Goal: Task Accomplishment & Management: Complete application form

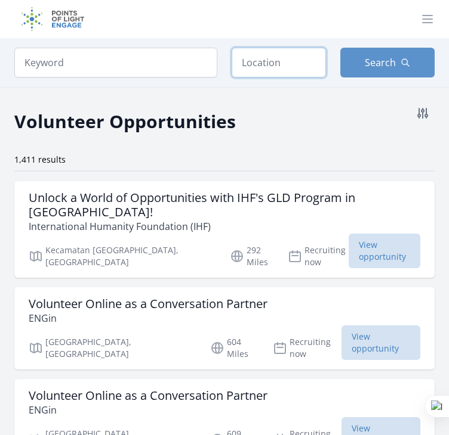
click at [290, 70] on input "text" at bounding box center [278, 63] width 94 height 30
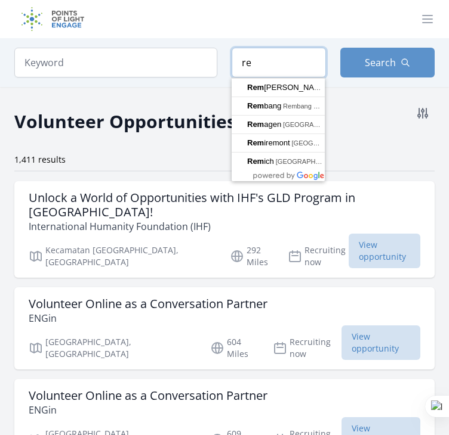
type input "r"
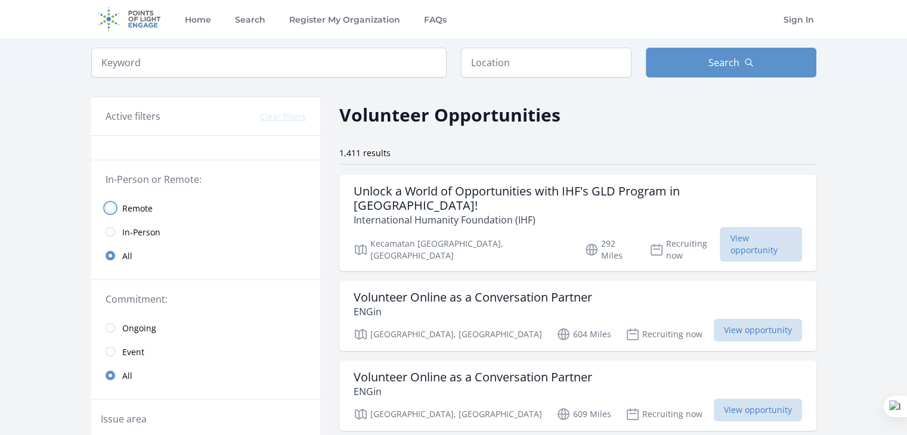
click at [111, 206] on input "radio" at bounding box center [111, 208] width 10 height 10
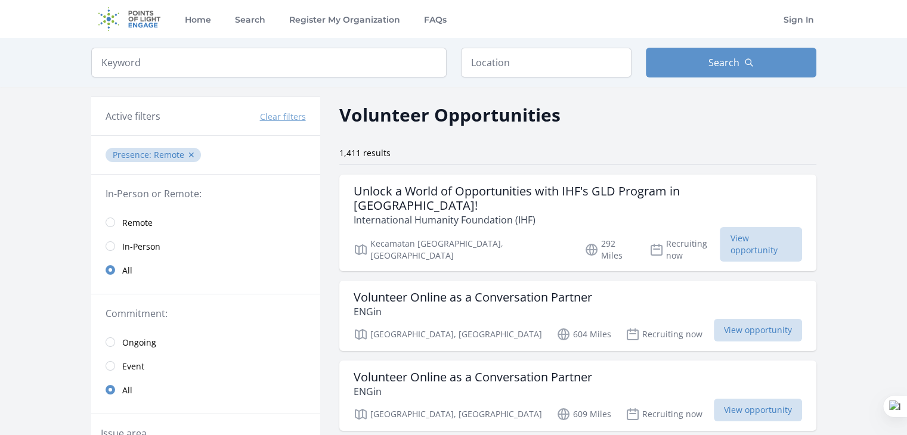
click at [110, 211] on link "Remote" at bounding box center [205, 223] width 229 height 24
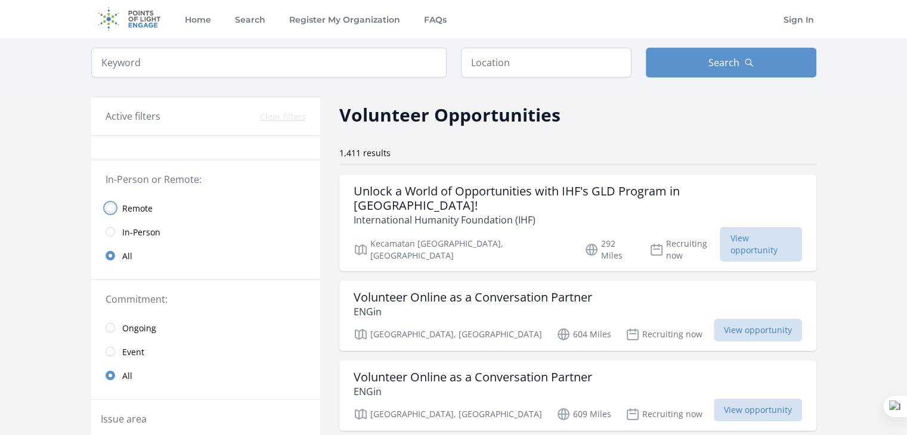
click at [112, 210] on input "radio" at bounding box center [111, 208] width 10 height 10
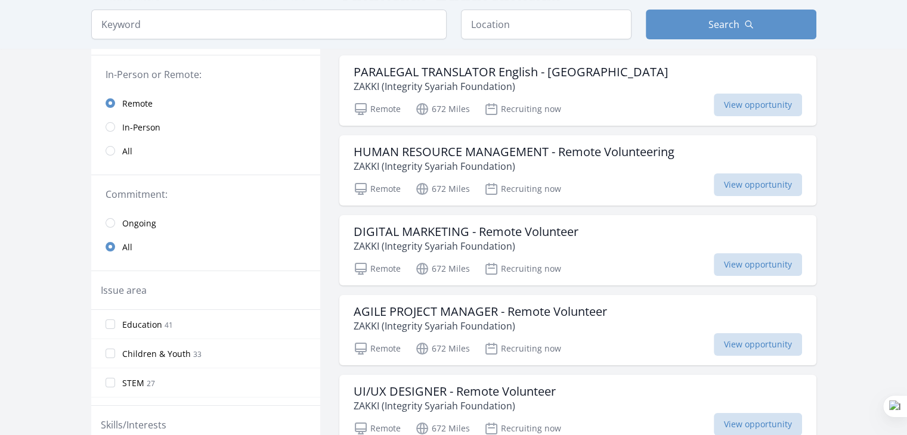
scroll to position [179, 0]
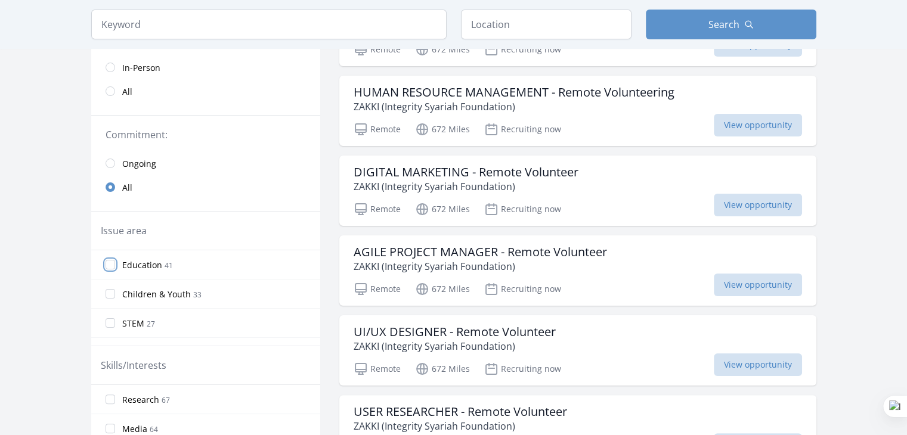
click at [107, 264] on input "Education 41" at bounding box center [111, 265] width 10 height 10
click at [110, 296] on input "Children & Youth 33" at bounding box center [111, 294] width 10 height 10
click at [112, 321] on input "STEM 27" at bounding box center [111, 323] width 10 height 10
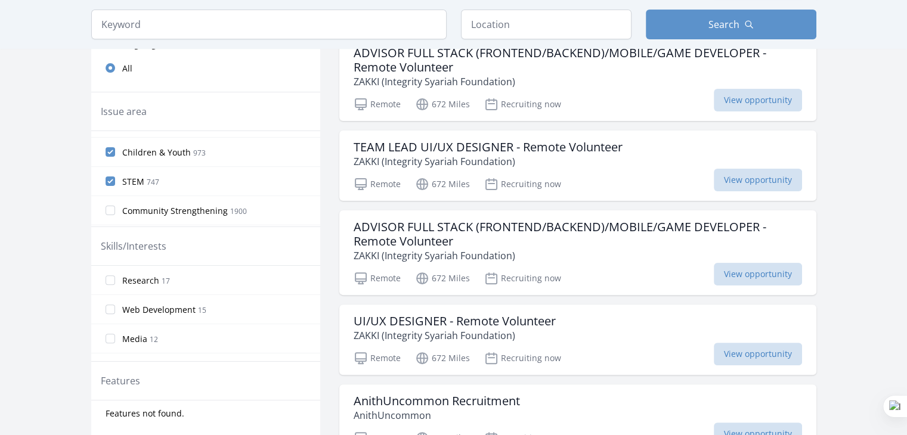
scroll to position [0, 0]
click at [106, 141] on input "Education 2265" at bounding box center [111, 146] width 10 height 10
click at [113, 172] on input "Children & Youth 973" at bounding box center [111, 175] width 10 height 10
click at [112, 204] on input "STEM 747" at bounding box center [111, 204] width 10 height 10
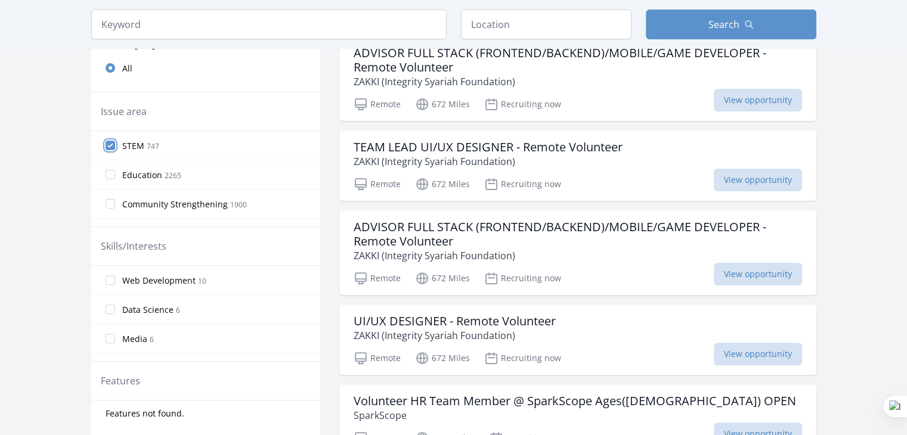
click at [110, 145] on input "STEM 747" at bounding box center [111, 146] width 10 height 10
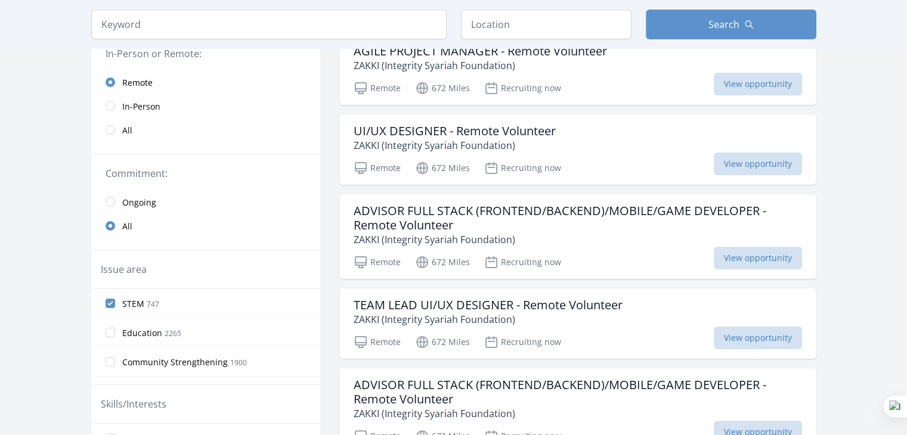
scroll to position [60, 0]
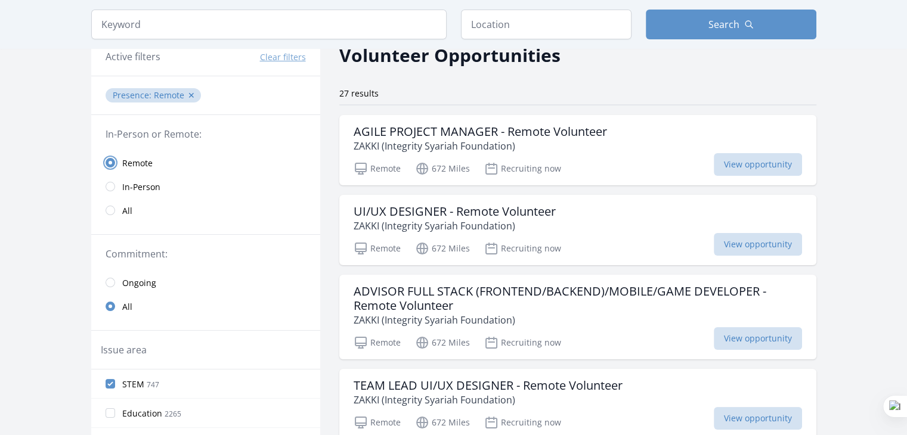
click at [112, 161] on input "radio" at bounding box center [111, 163] width 10 height 10
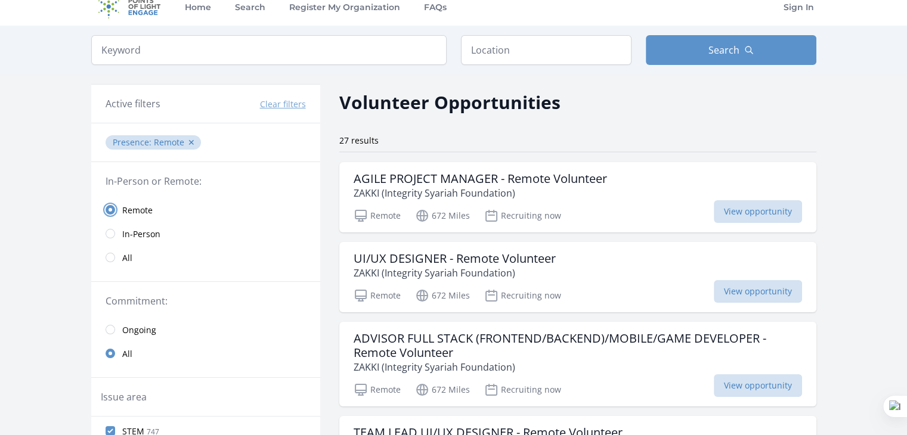
scroll to position [0, 0]
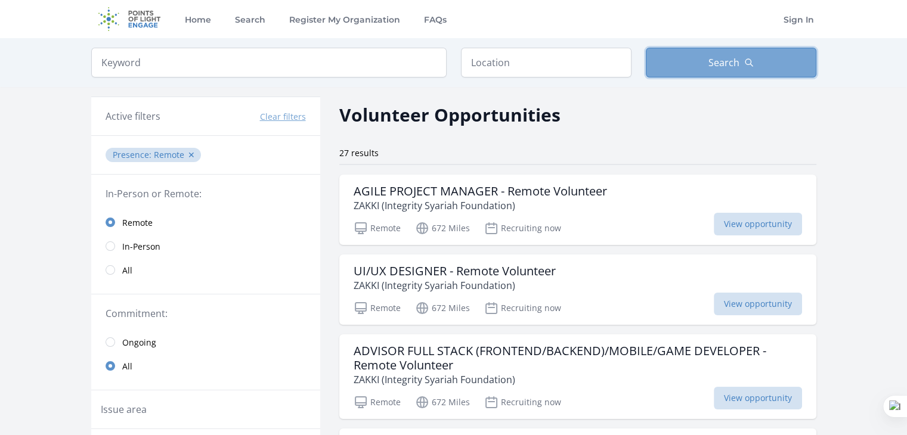
click at [448, 63] on button "Search" at bounding box center [731, 63] width 171 height 30
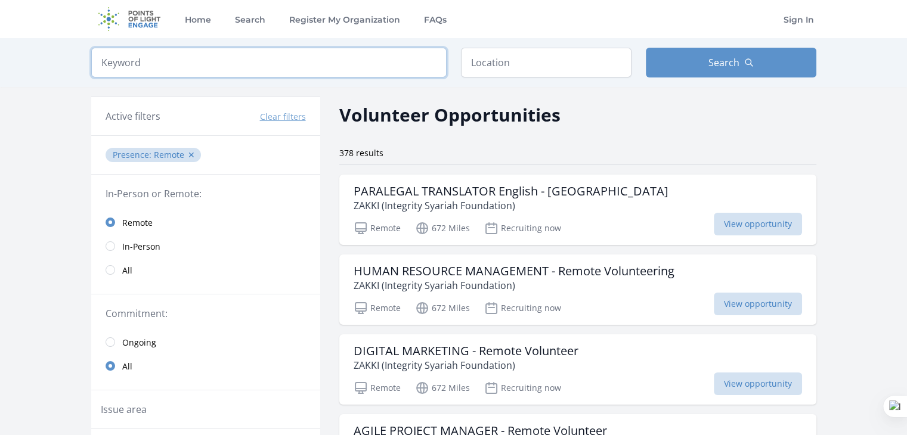
click at [359, 64] on input "search" at bounding box center [268, 63] width 355 height 30
click button "submit" at bounding box center [0, 0] width 0 height 0
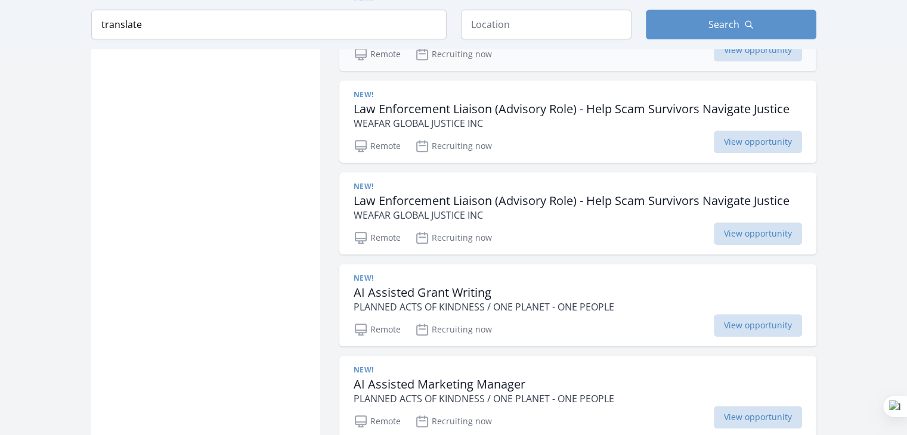
scroll to position [1312, 0]
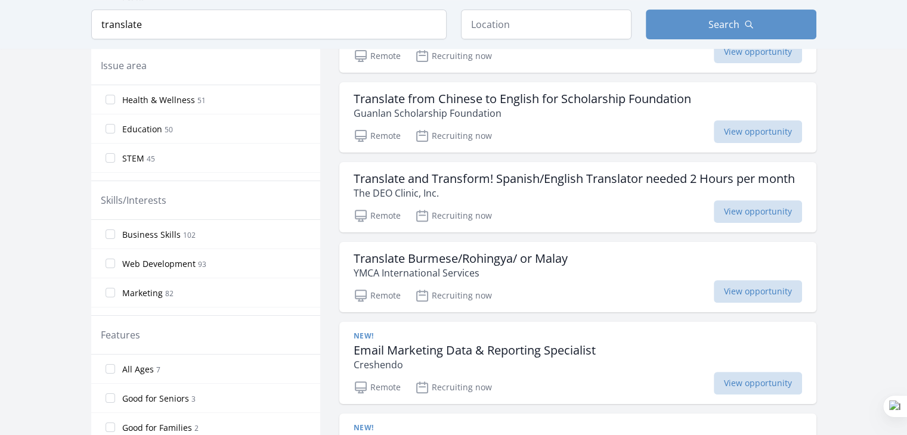
scroll to position [321, 0]
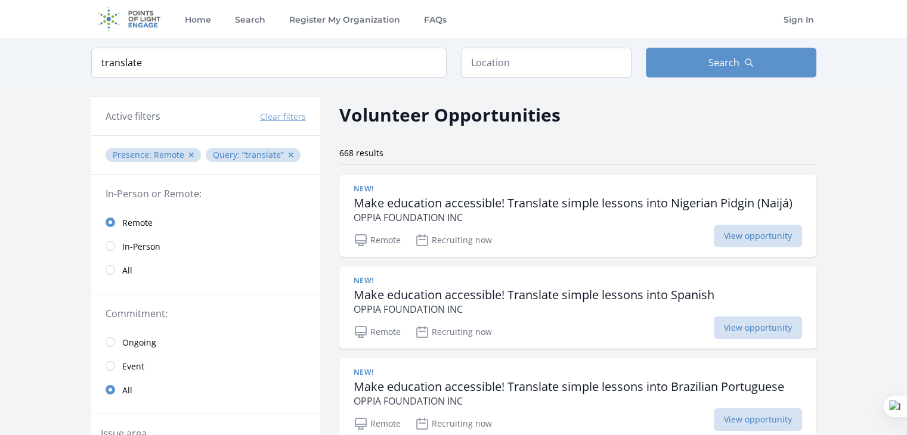
type input "tran"
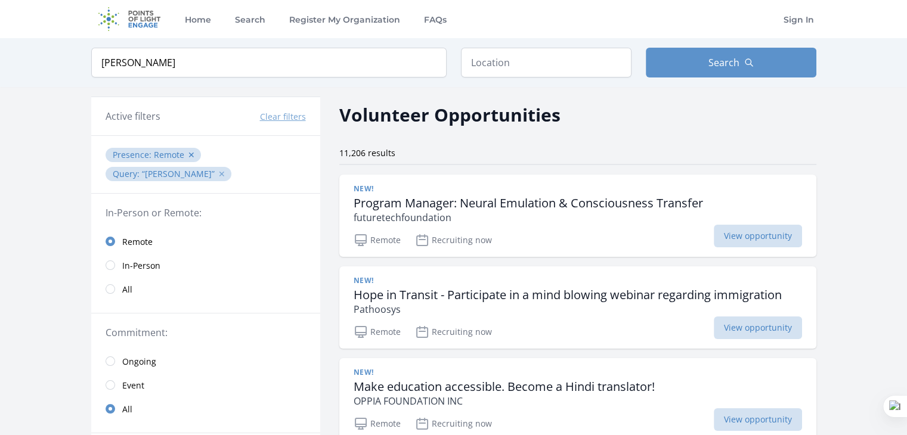
click at [225, 168] on button "✕" at bounding box center [221, 174] width 7 height 12
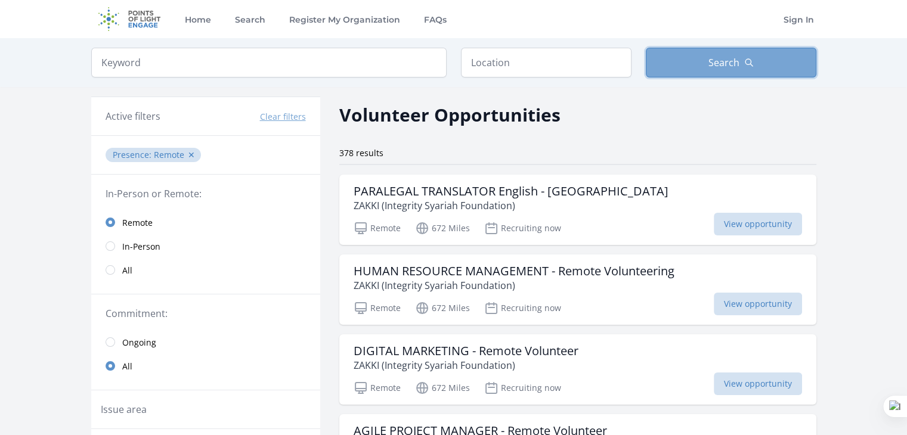
click at [734, 67] on span "Search" at bounding box center [724, 62] width 31 height 14
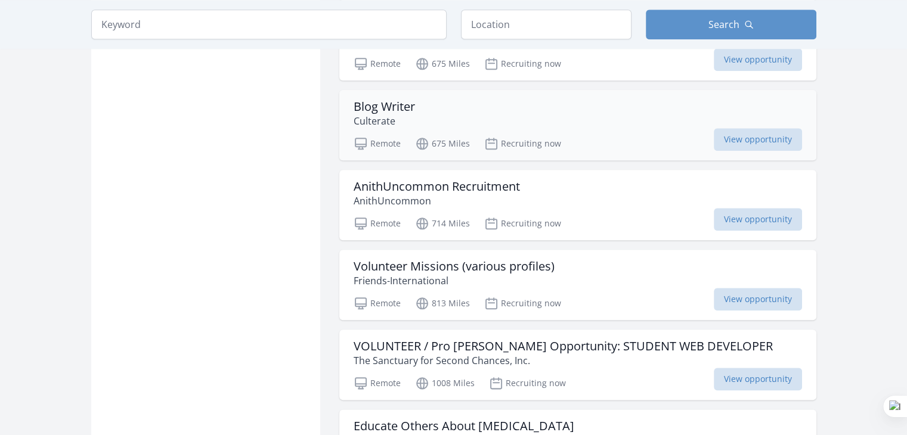
scroll to position [1372, 0]
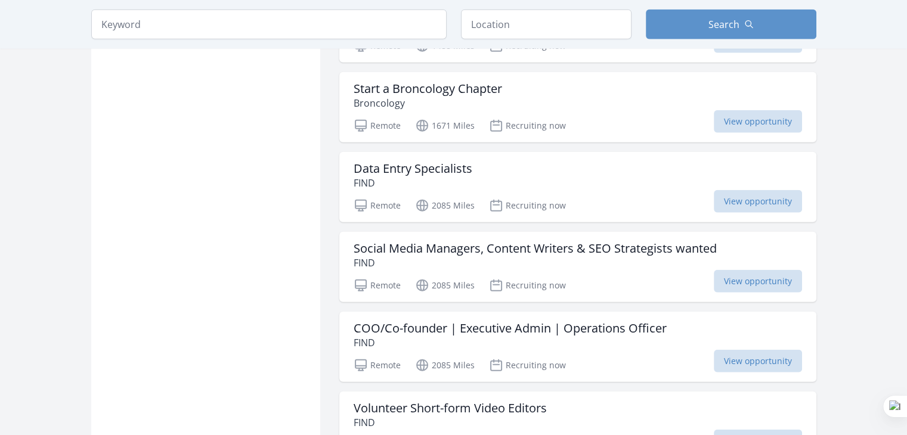
scroll to position [2922, 0]
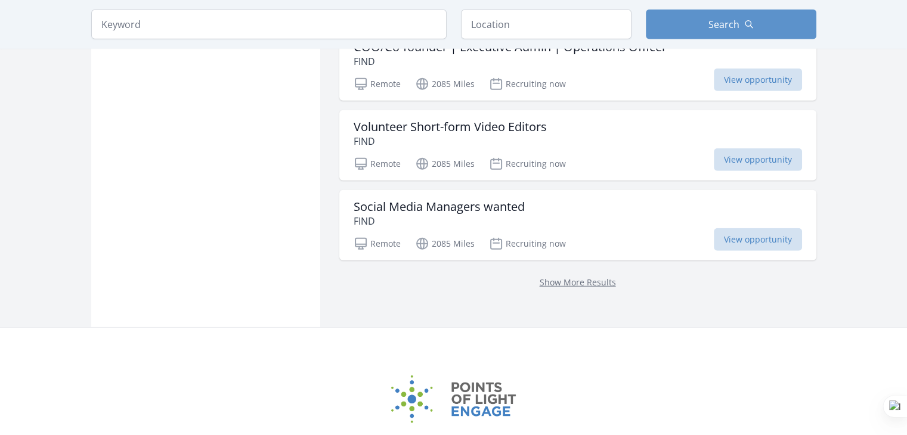
scroll to position [3161, 0]
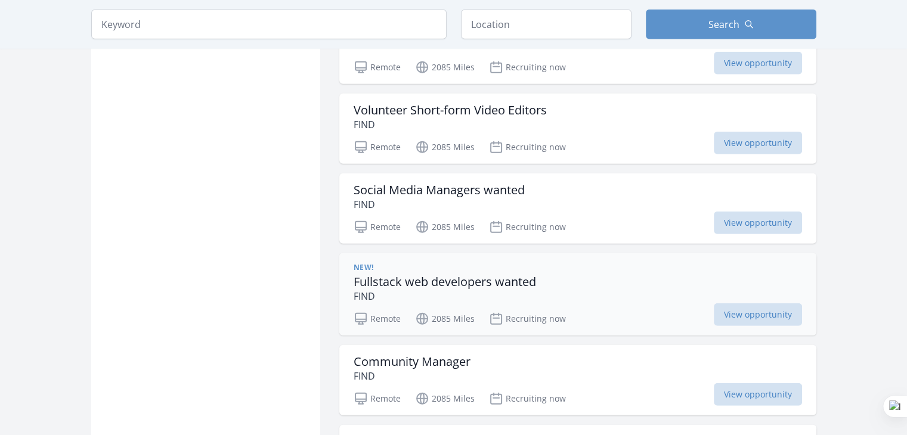
click at [592, 253] on div "New! Fullstack web developers wanted FIND Remote 2085 Miles Recruiting now View…" at bounding box center [577, 294] width 477 height 82
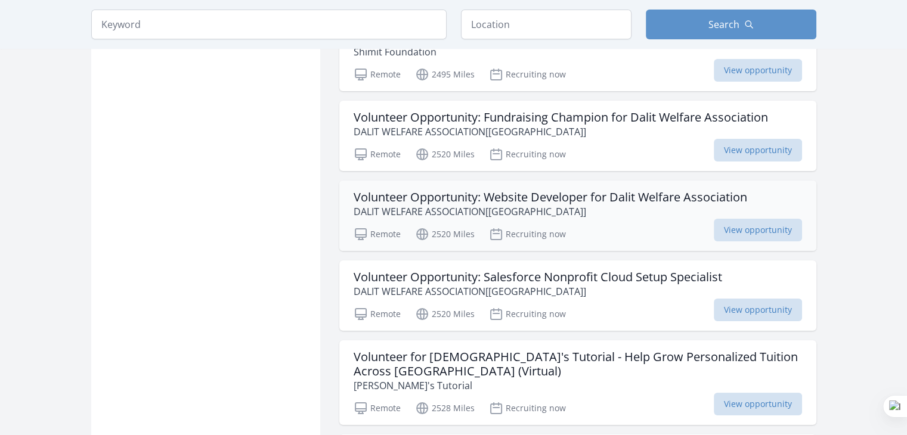
scroll to position [4533, 0]
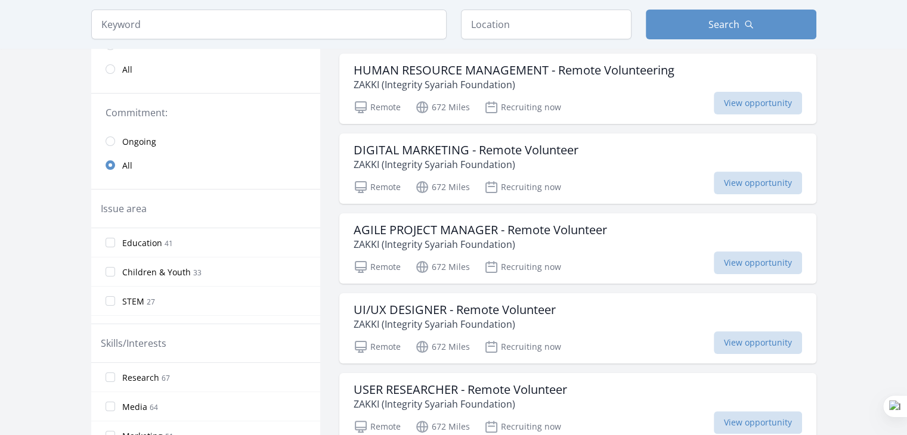
scroll to position [239, 0]
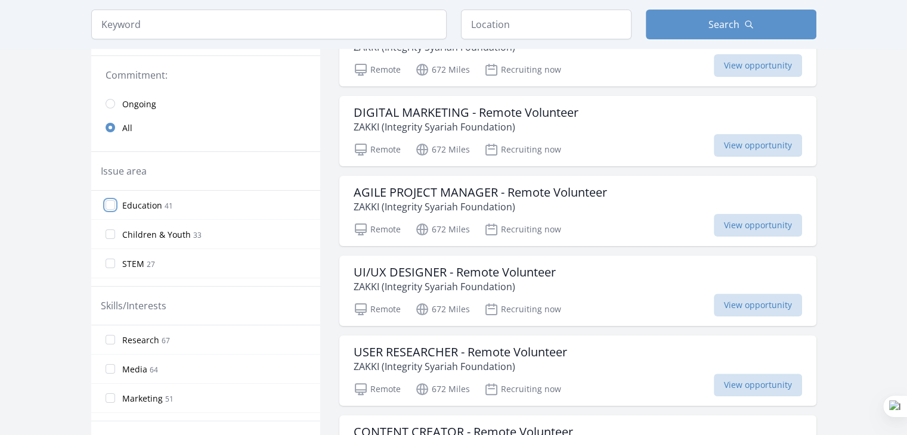
click at [109, 205] on input "Education 41" at bounding box center [111, 205] width 10 height 10
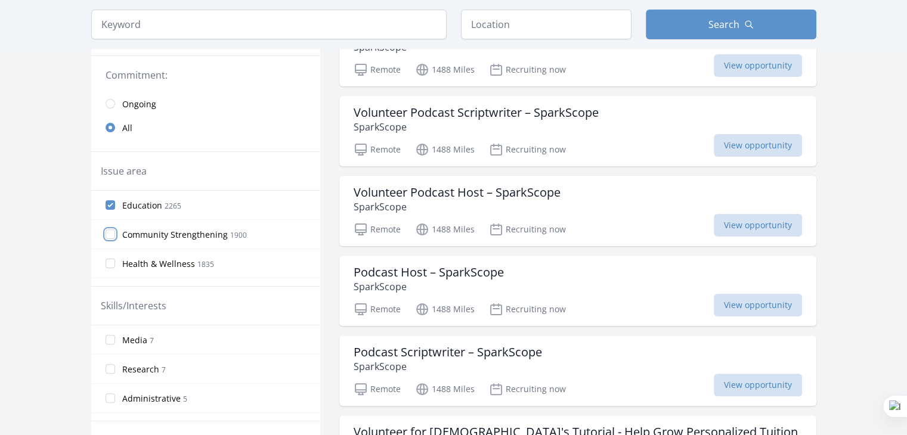
click at [109, 236] on input "Community Strengthening 1900" at bounding box center [111, 235] width 10 height 10
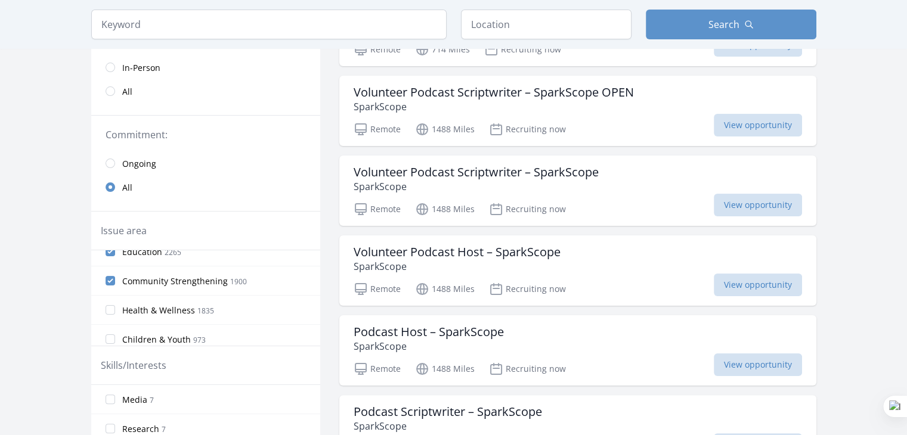
scroll to position [60, 0]
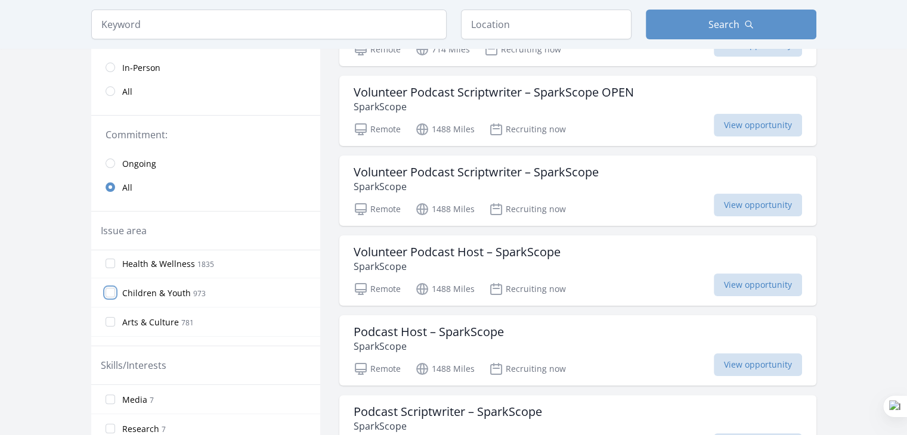
click at [110, 295] on input "Children & Youth 973" at bounding box center [111, 293] width 10 height 10
click at [110, 321] on input "Arts & Culture 781" at bounding box center [111, 322] width 10 height 10
click at [113, 290] on input "Health & Wellness 1835" at bounding box center [111, 293] width 10 height 10
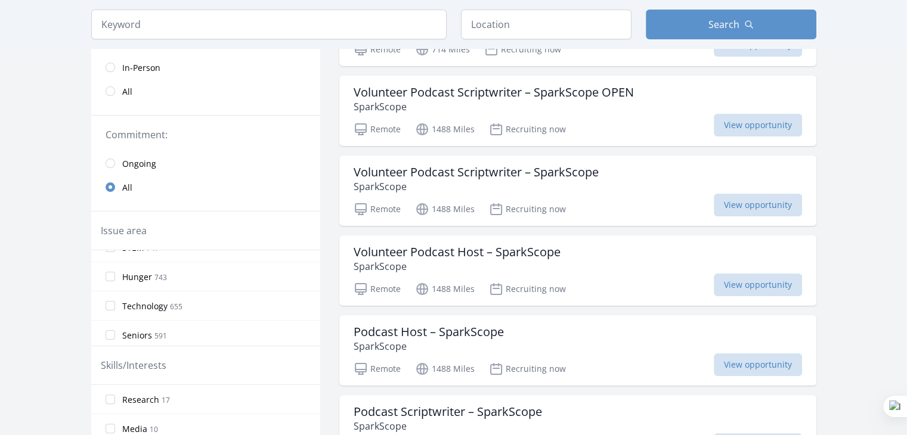
scroll to position [179, 0]
click at [113, 258] on input "Hunger 743" at bounding box center [111, 261] width 10 height 10
click at [110, 317] on input "Seniors 591" at bounding box center [111, 320] width 10 height 10
click at [107, 288] on input "Animals 485" at bounding box center [111, 289] width 10 height 10
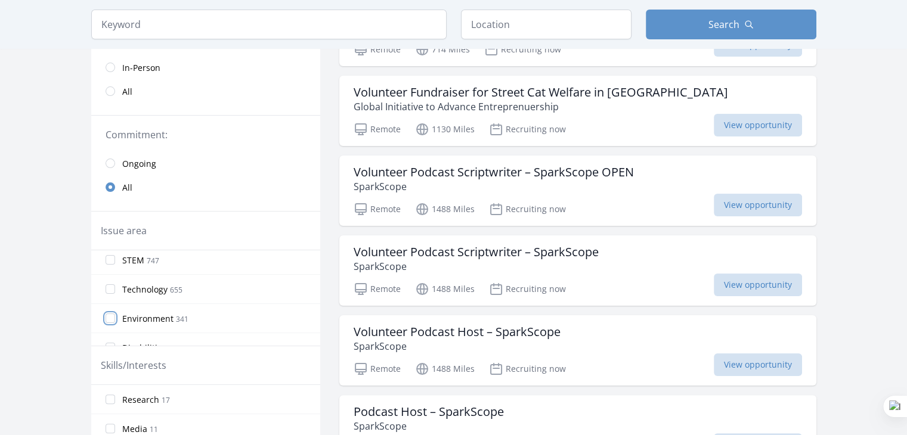
click at [108, 316] on input "Environment 341" at bounding box center [111, 319] width 10 height 10
click at [110, 287] on input "Disabilities 302" at bounding box center [111, 288] width 10 height 10
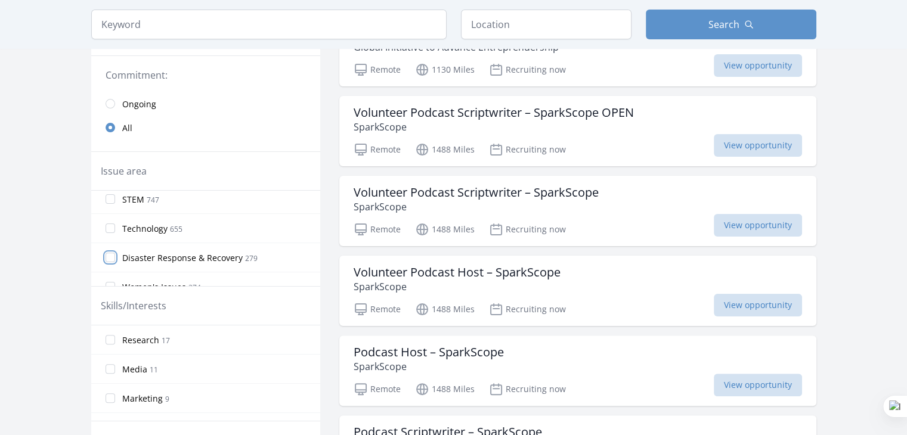
click at [110, 255] on input "Disaster Response & Recovery 279" at bounding box center [111, 258] width 10 height 10
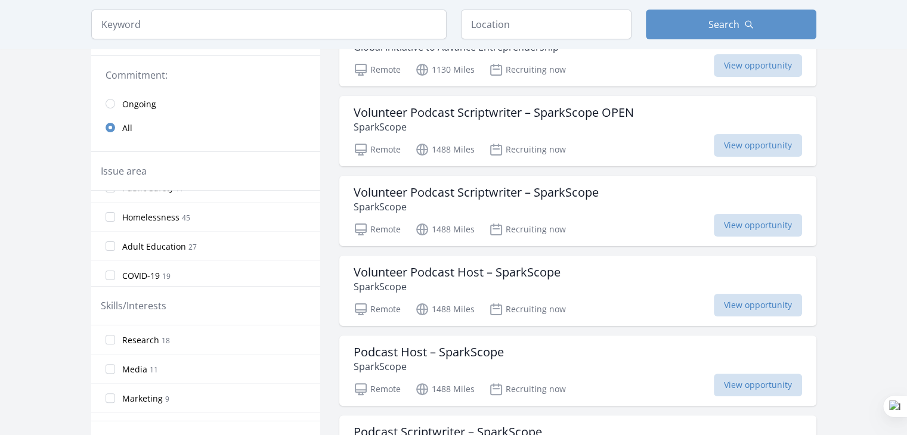
scroll to position [689, 0]
click at [113, 242] on input "Adult Education 27" at bounding box center [111, 247] width 10 height 10
click at [112, 213] on input "Public Safety 77" at bounding box center [111, 217] width 10 height 10
click at [108, 242] on input "Homelessness 45" at bounding box center [111, 247] width 10 height 10
click at [109, 243] on input "Poverty 90" at bounding box center [111, 247] width 10 height 10
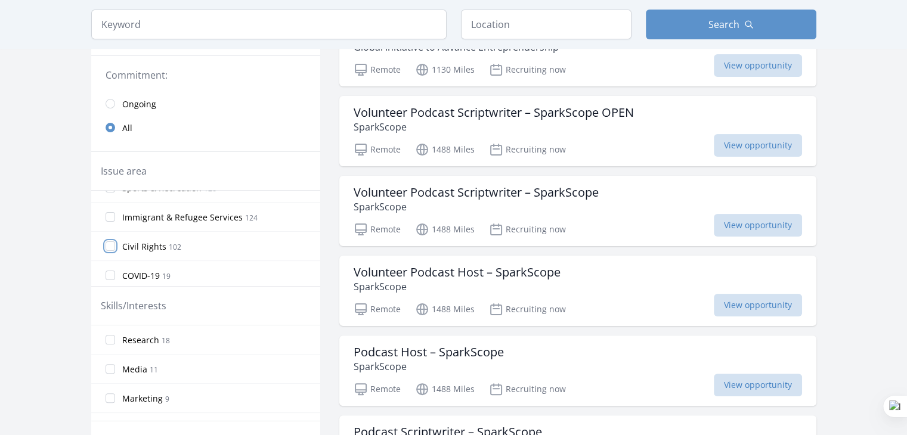
click at [109, 244] on input "Civil Rights 102" at bounding box center [111, 247] width 10 height 10
click at [111, 244] on input "Immigrant & Refugee Services 124" at bounding box center [111, 247] width 10 height 10
click at [109, 214] on input "Mentoring 126" at bounding box center [111, 217] width 10 height 10
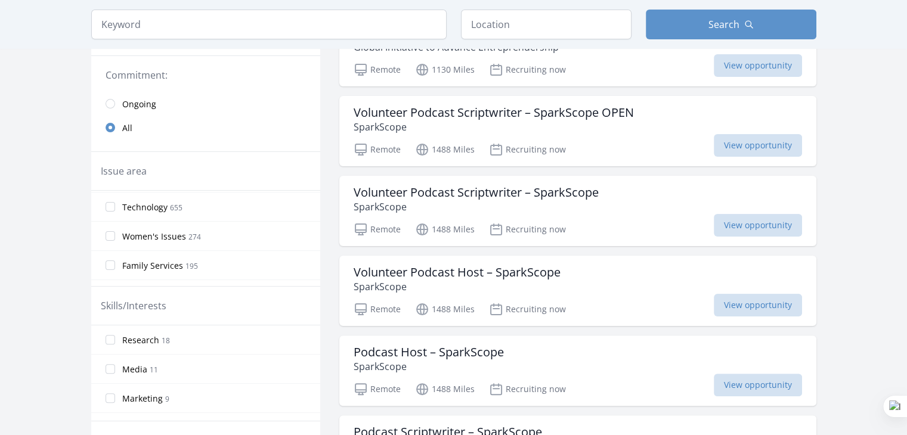
scroll to position [570, 0]
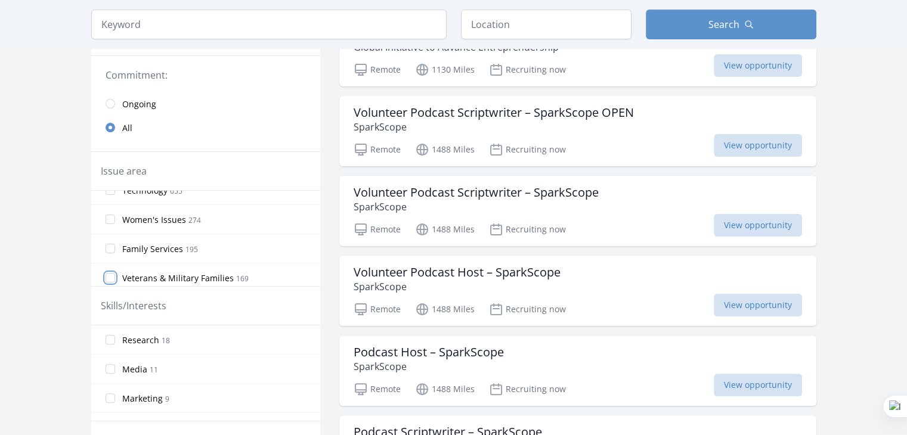
click at [109, 273] on input "Veterans & Military Families 169" at bounding box center [111, 278] width 10 height 10
click at [108, 104] on input "radio" at bounding box center [111, 104] width 10 height 10
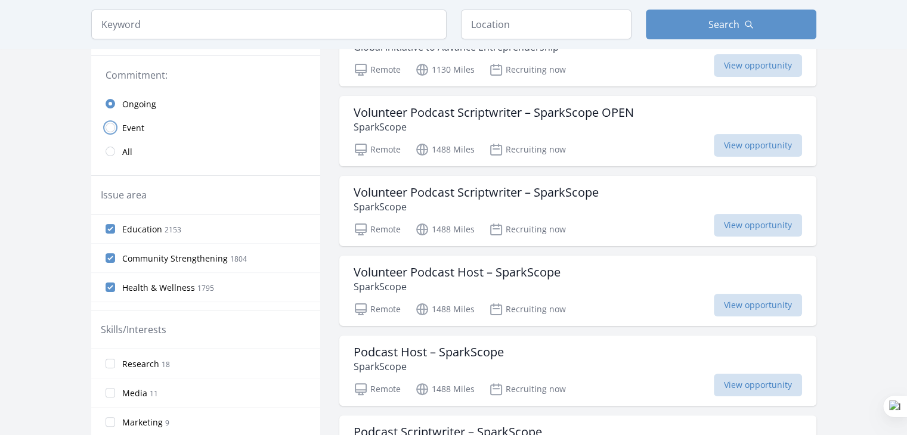
click at [110, 128] on input "radio" at bounding box center [111, 128] width 10 height 10
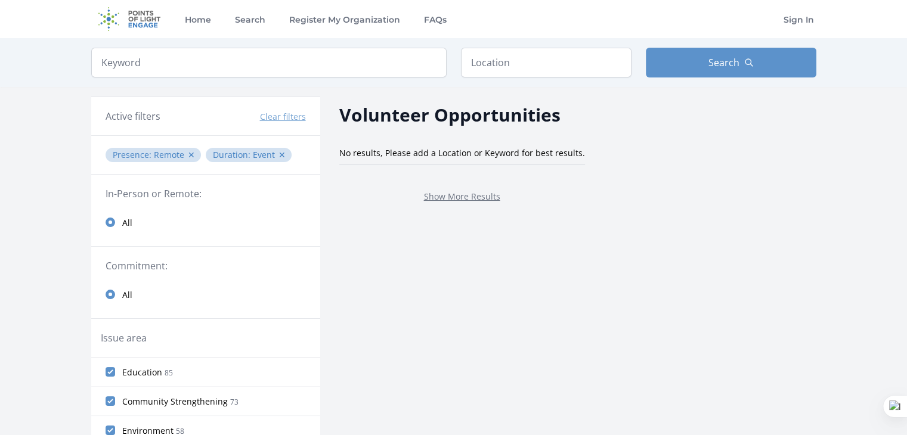
click at [280, 117] on button "Clear filters" at bounding box center [283, 117] width 46 height 12
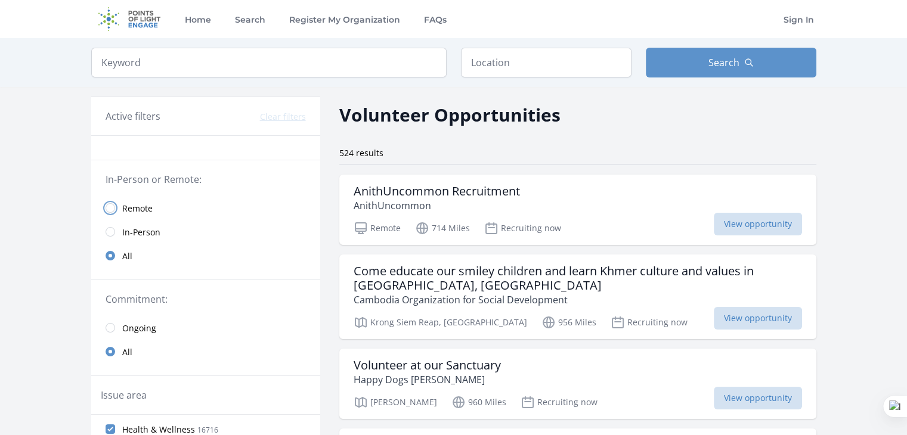
click at [111, 205] on input "radio" at bounding box center [111, 208] width 10 height 10
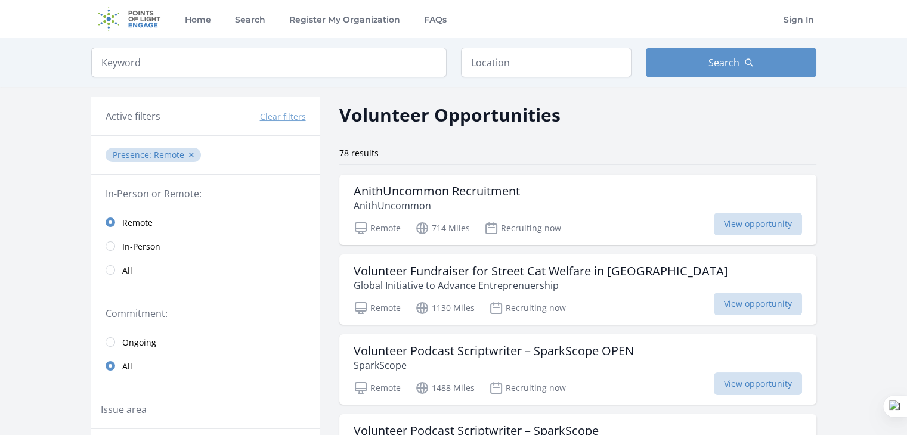
click at [277, 117] on button "Clear filters" at bounding box center [283, 117] width 46 height 12
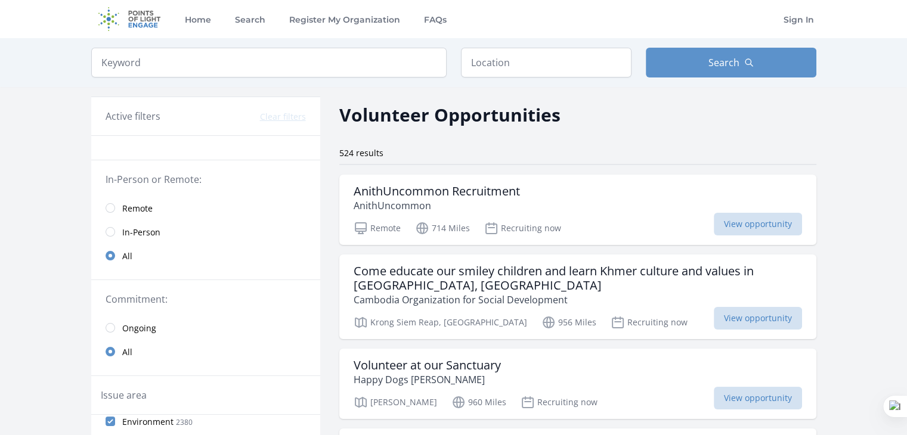
click at [138, 21] on img at bounding box center [129, 19] width 77 height 38
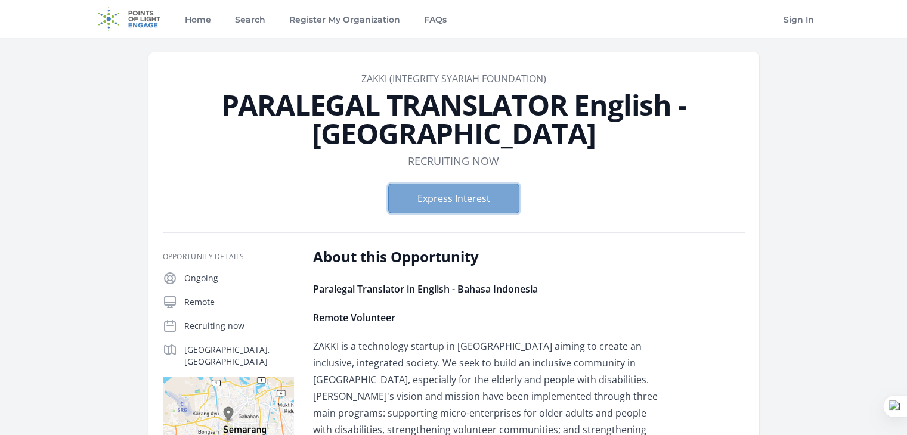
click at [446, 201] on button "Express Interest" at bounding box center [453, 199] width 131 height 30
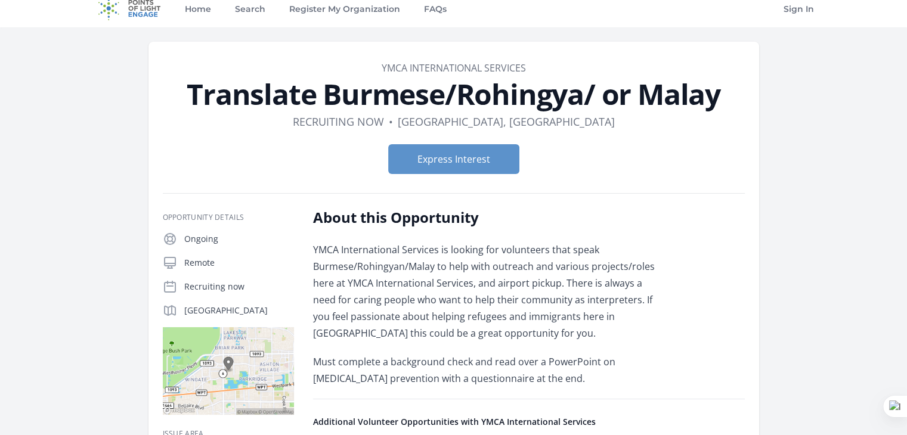
scroll to position [6, 0]
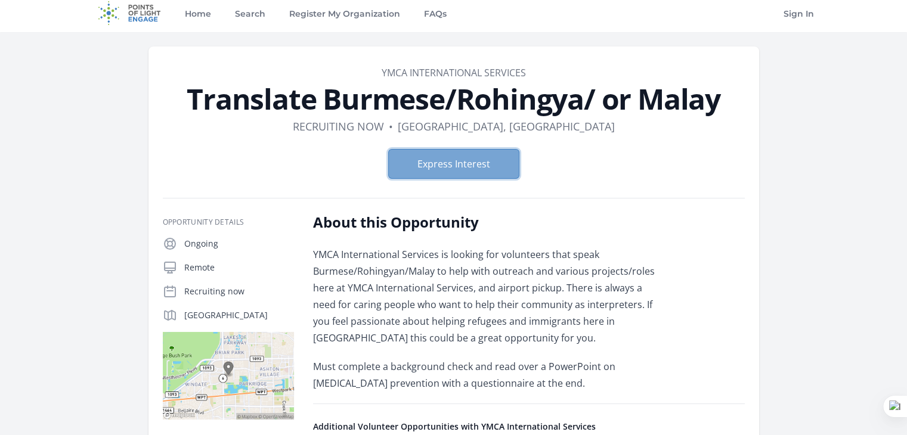
click at [465, 163] on button "Express Interest" at bounding box center [453, 164] width 131 height 30
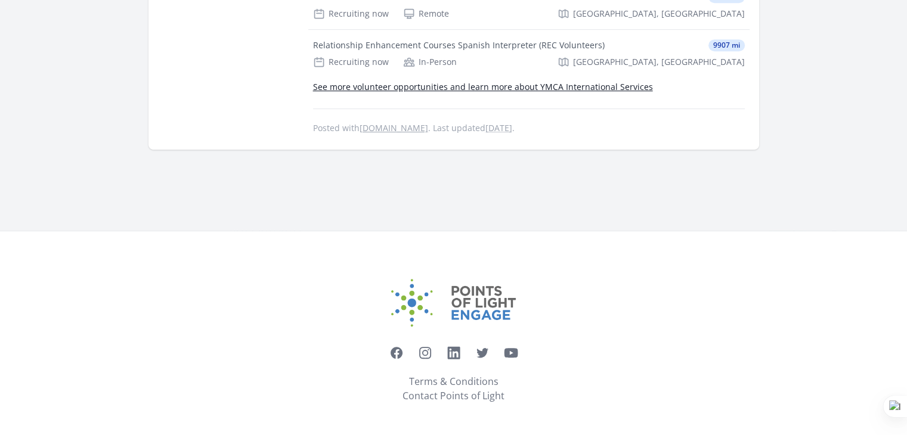
scroll to position [304, 0]
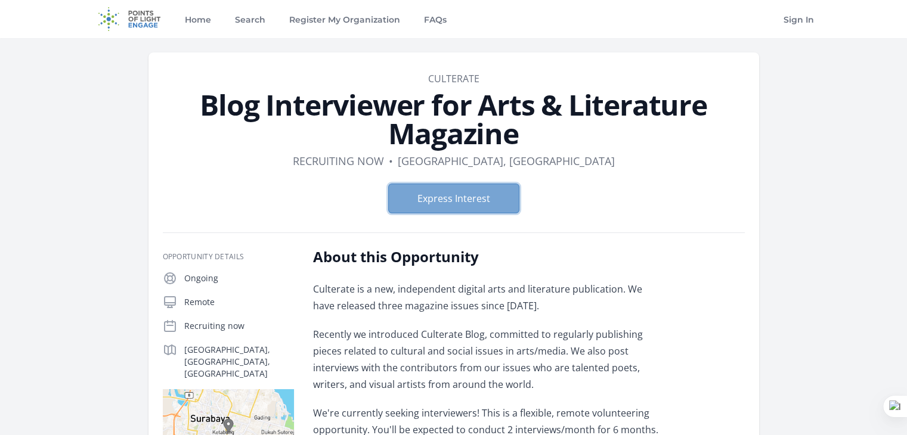
click at [466, 195] on button "Express Interest" at bounding box center [453, 199] width 131 height 30
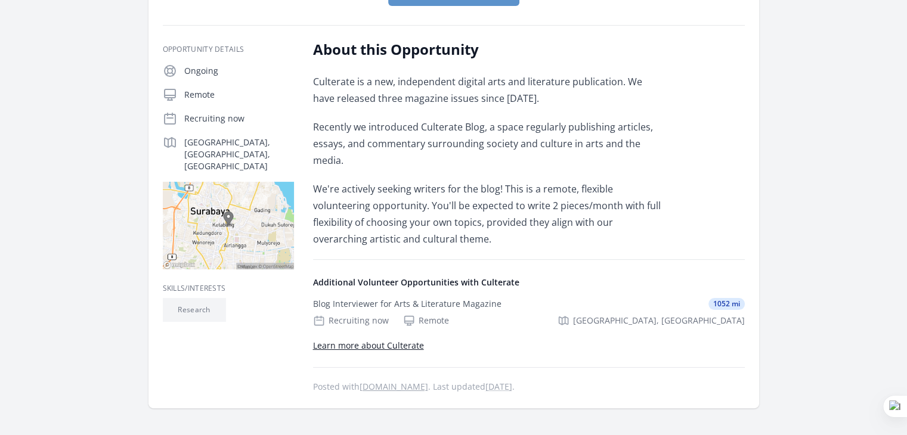
scroll to position [179, 0]
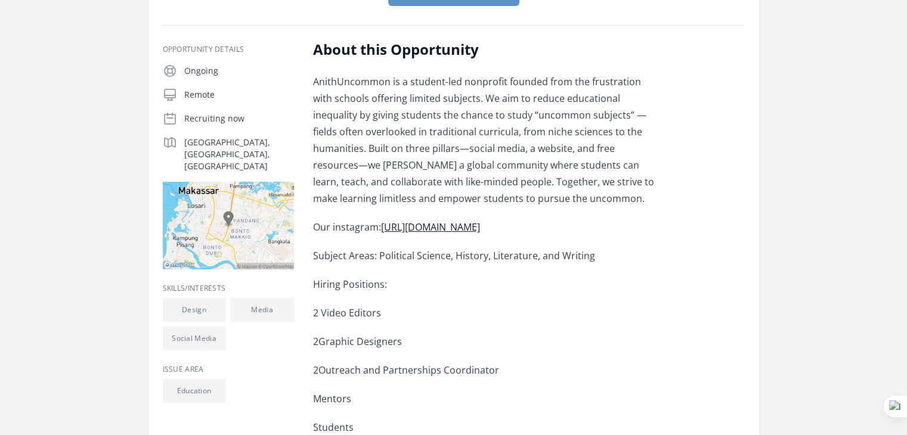
scroll to position [119, 0]
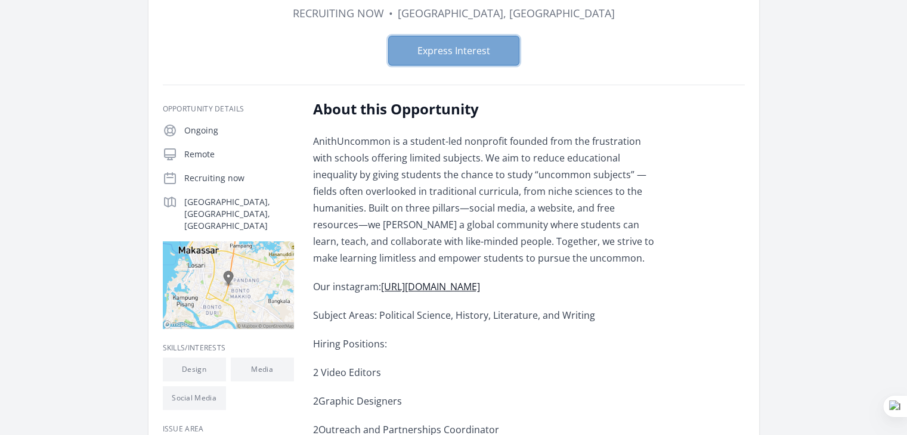
click at [425, 46] on button "Express Interest" at bounding box center [453, 51] width 131 height 30
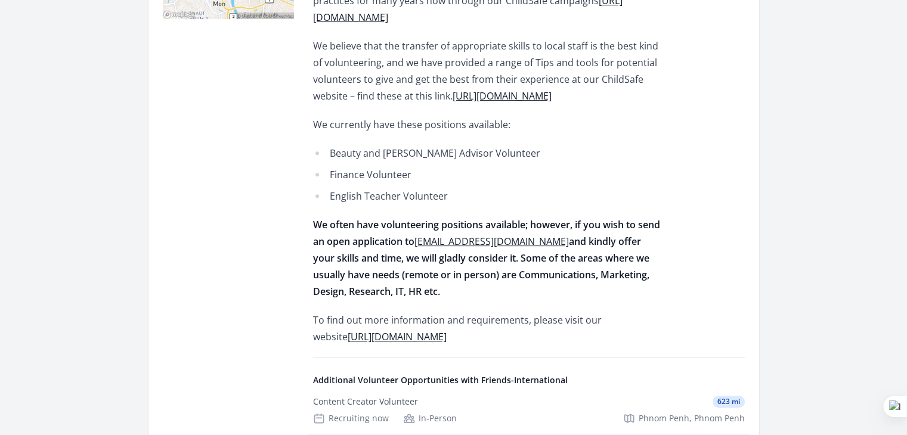
scroll to position [537, 0]
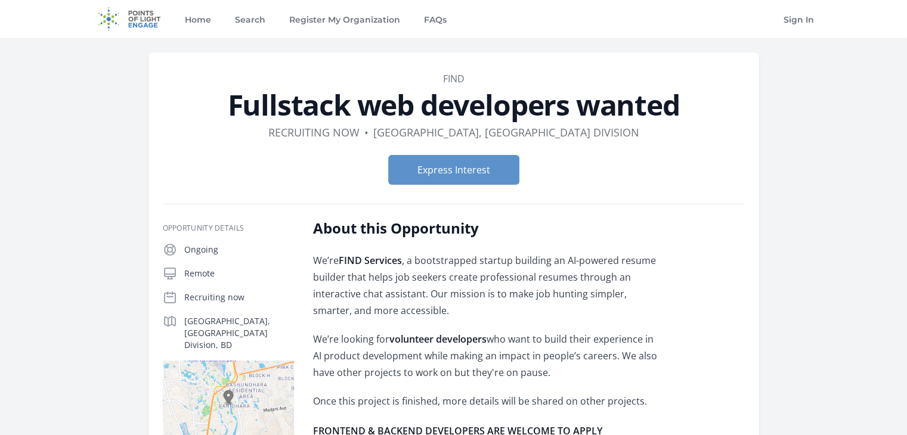
drag, startPoint x: 0, startPoint y: 0, endPoint x: 314, endPoint y: 151, distance: 348.7
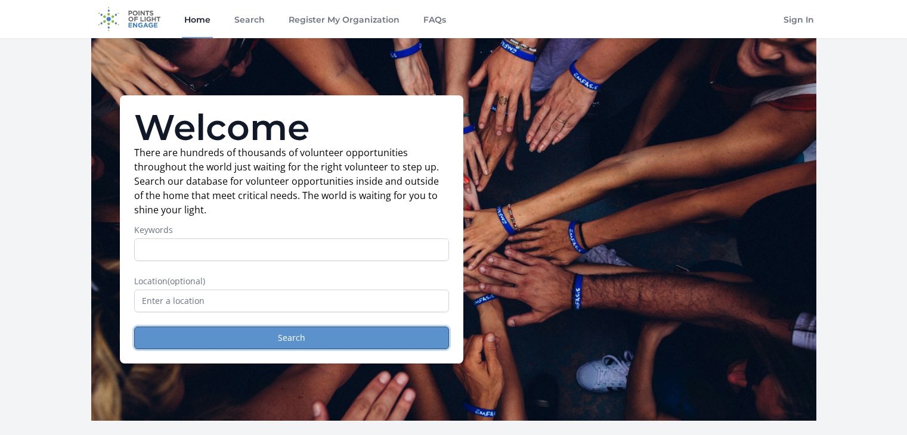
click at [272, 341] on button "Search" at bounding box center [291, 338] width 315 height 23
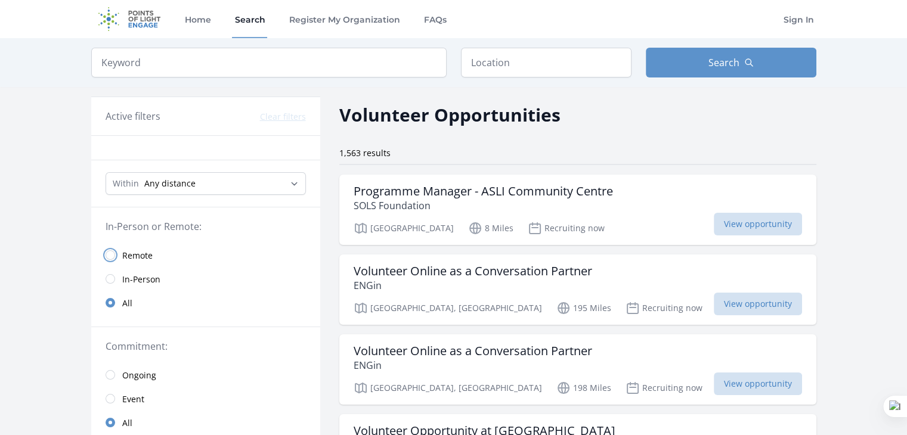
click at [110, 253] on input "radio" at bounding box center [111, 255] width 10 height 10
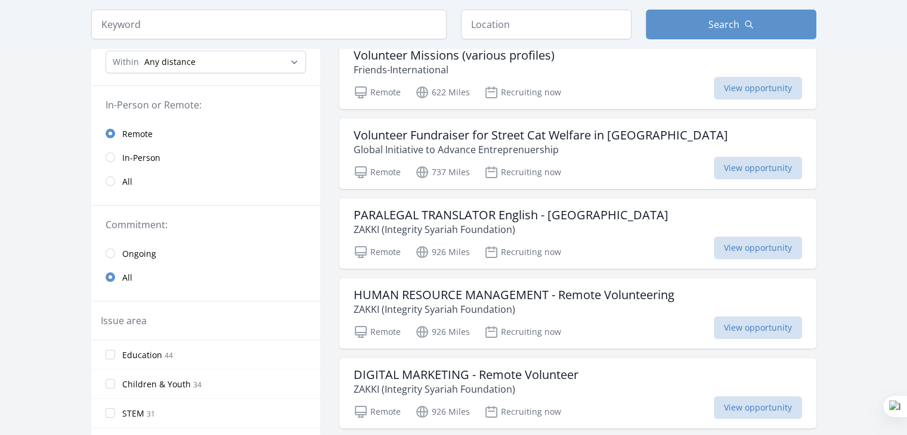
scroll to position [119, 0]
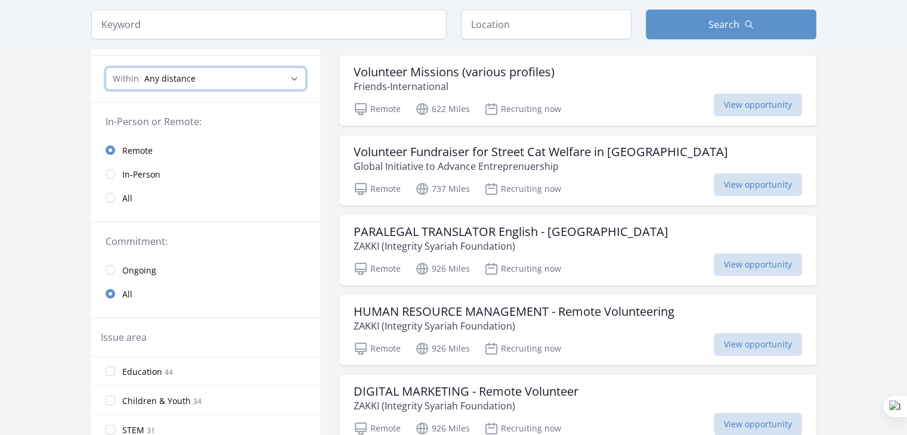
click at [267, 74] on select "Any distance , 5 Miles , 20 Miles , 50 Miles , 100 Miles" at bounding box center [206, 78] width 200 height 23
click at [276, 79] on select "Any distance , 5 Miles , 20 Miles , 50 Miles , 100 Miles" at bounding box center [206, 78] width 200 height 23
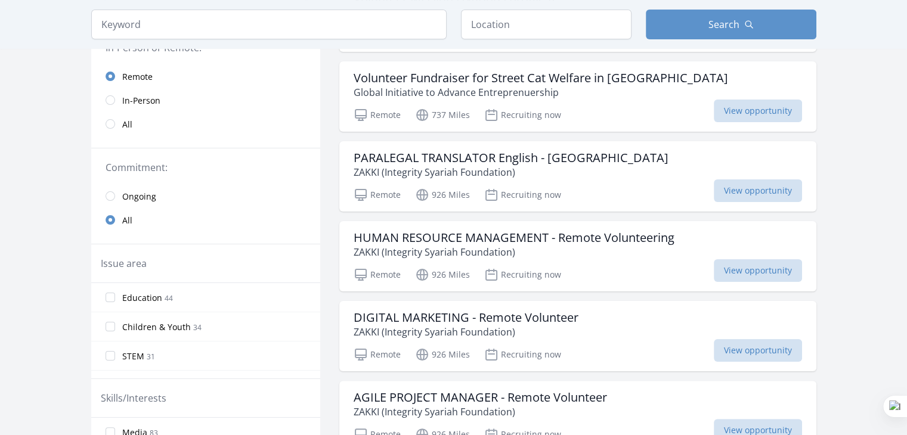
scroll to position [179, 0]
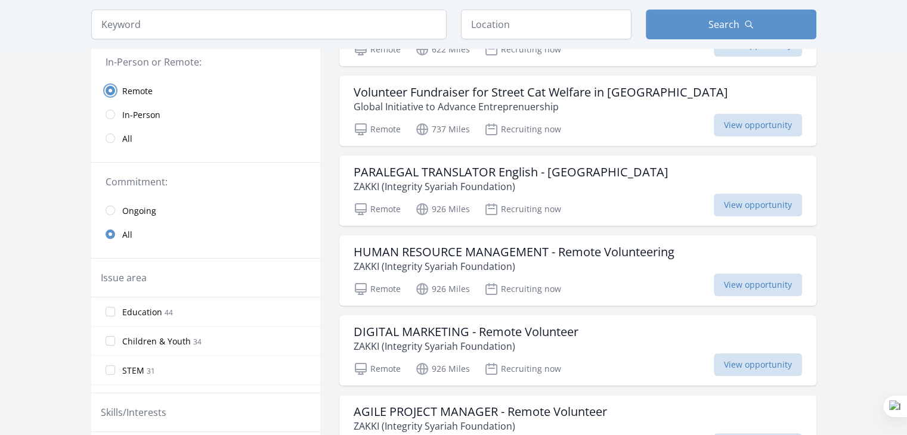
click at [109, 88] on input "radio" at bounding box center [111, 91] width 10 height 10
click at [112, 90] on input "radio" at bounding box center [111, 91] width 10 height 10
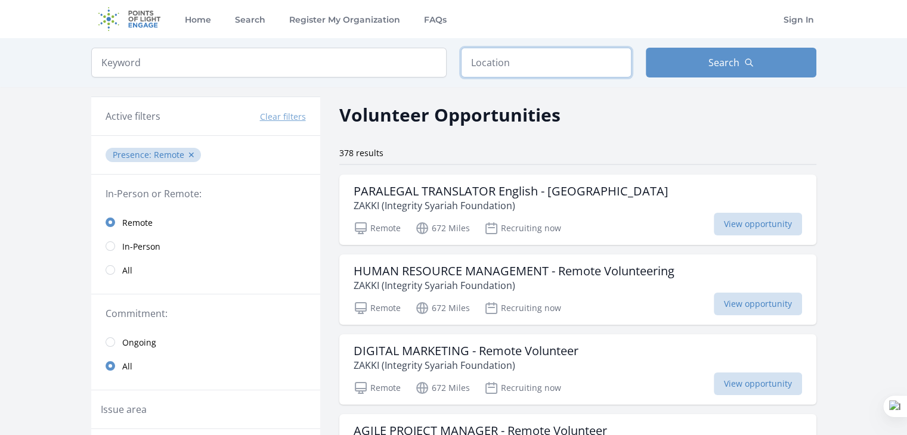
click at [508, 68] on input "text" at bounding box center [546, 63] width 171 height 30
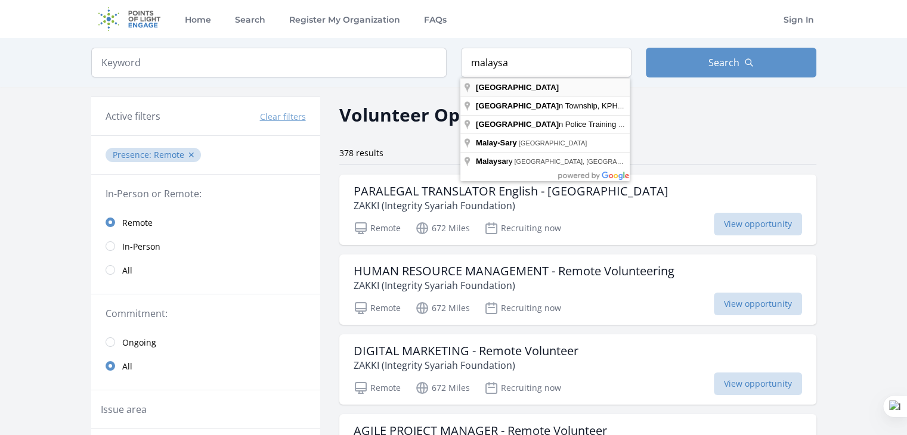
type input "Malaysia"
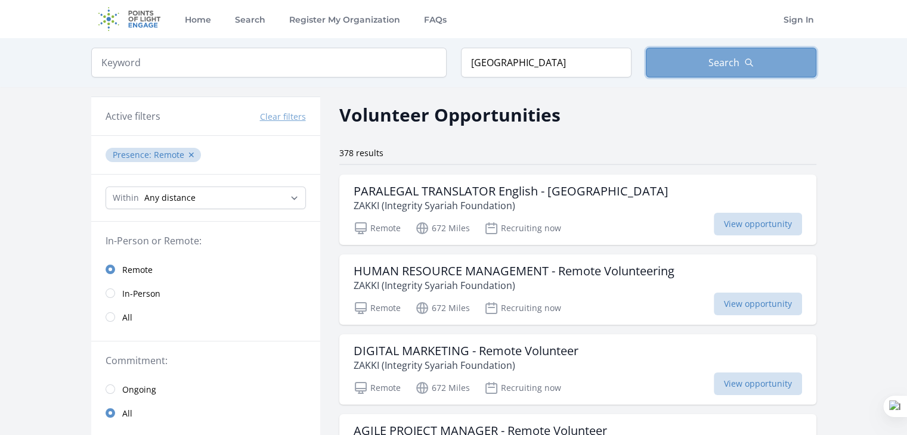
click at [725, 74] on button "Search" at bounding box center [731, 63] width 171 height 30
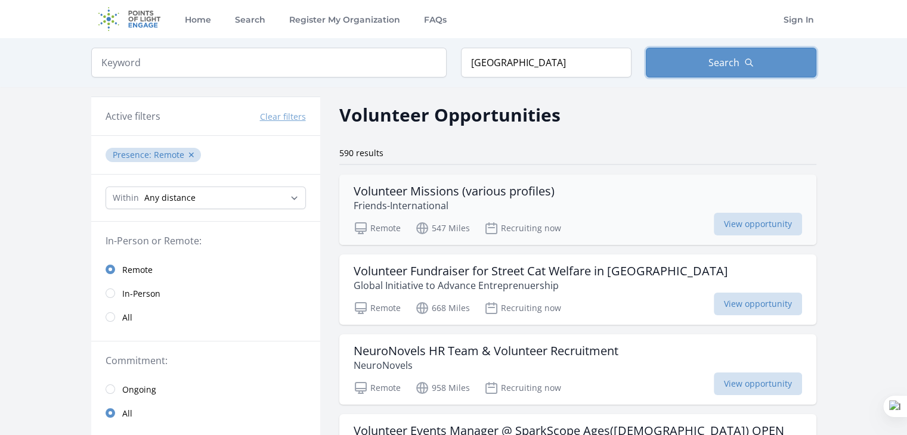
scroll to position [119, 0]
